Goal: Use online tool/utility: Use online tool/utility

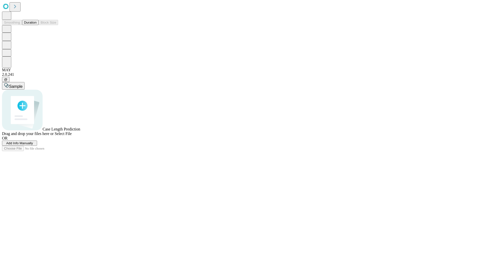
click at [33, 145] on span "Add Info Manually" at bounding box center [19, 143] width 27 height 4
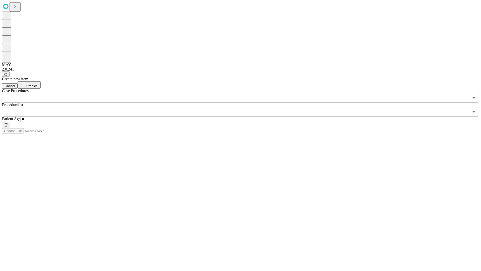
type input "**"
click at [244, 107] on input "text" at bounding box center [236, 112] width 468 height 10
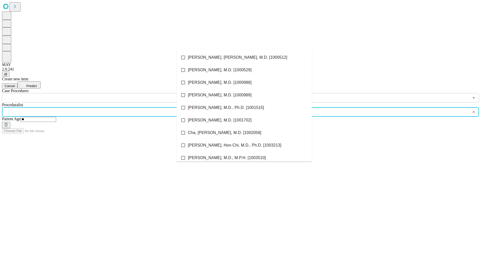
click at [244, 57] on li "[PERSON_NAME], [PERSON_NAME], M.D. [1000512]" at bounding box center [244, 57] width 135 height 13
click at [105, 93] on input "text" at bounding box center [236, 98] width 468 height 10
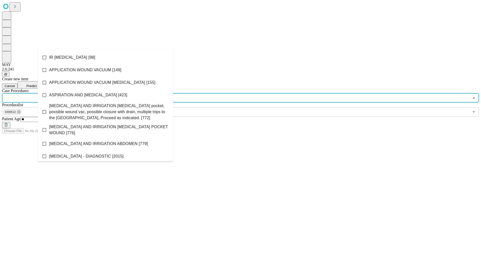
click at [106, 57] on li "IR [MEDICAL_DATA] [98]" at bounding box center [105, 57] width 135 height 13
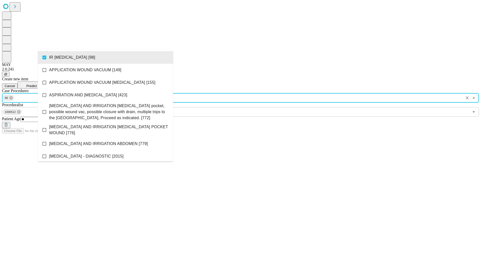
click at [37, 84] on span "Predict" at bounding box center [31, 86] width 10 height 4
